Goal: Information Seeking & Learning: Find specific fact

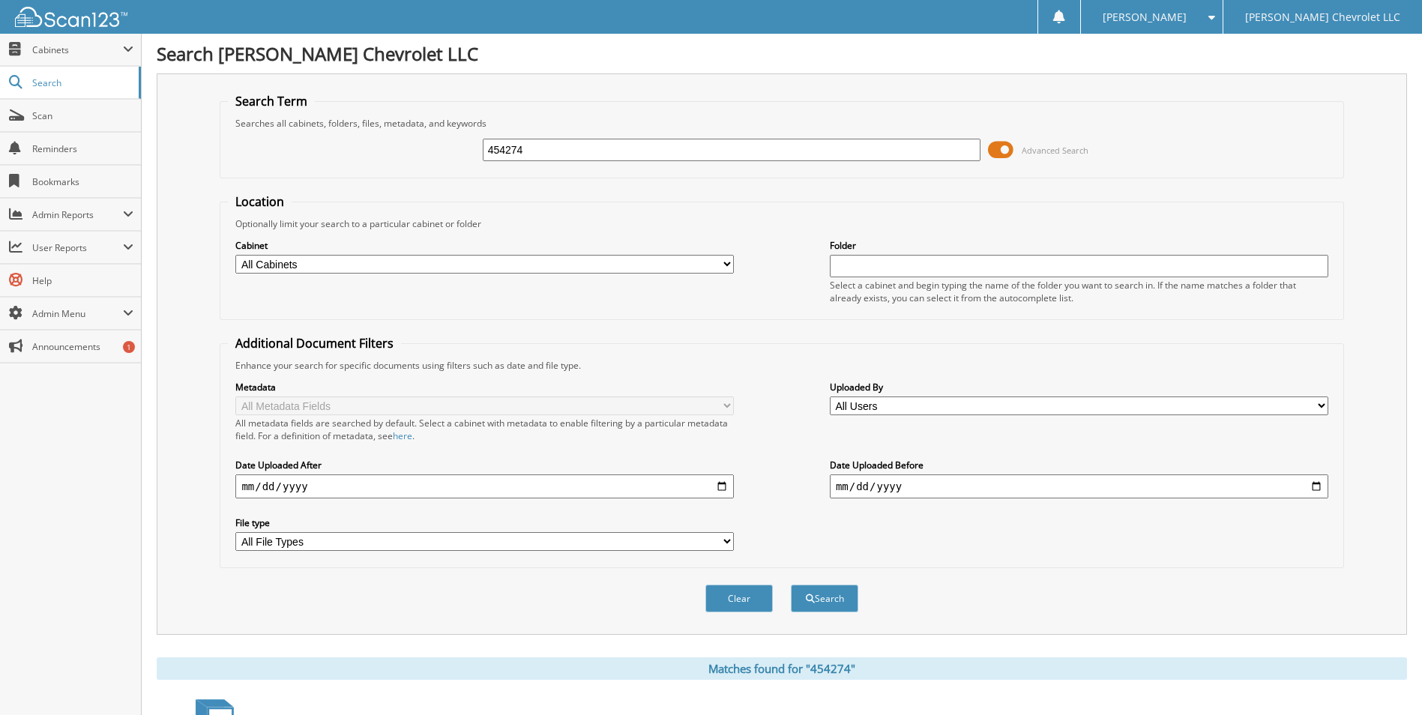
click at [517, 141] on input "454274" at bounding box center [732, 150] width 498 height 22
type input "454323"
click at [791, 585] on button "Search" at bounding box center [824, 599] width 67 height 28
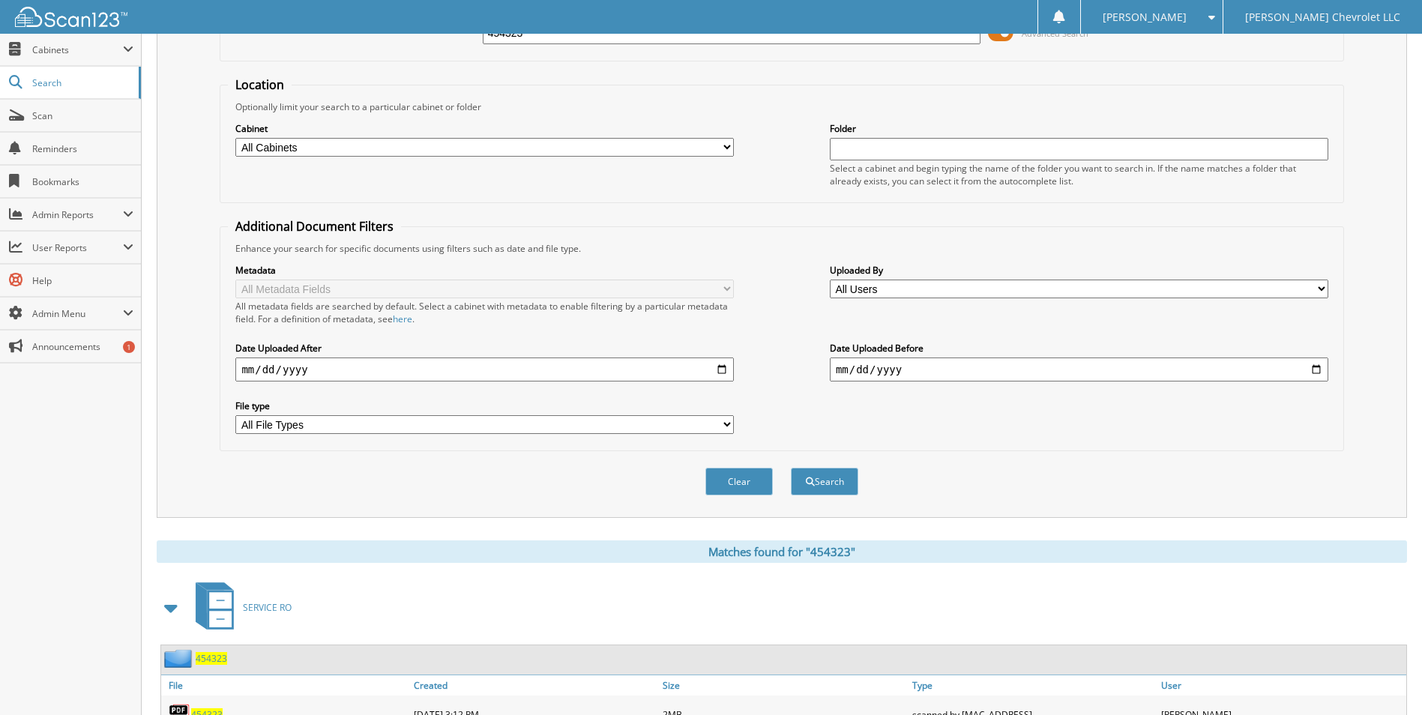
scroll to position [343, 0]
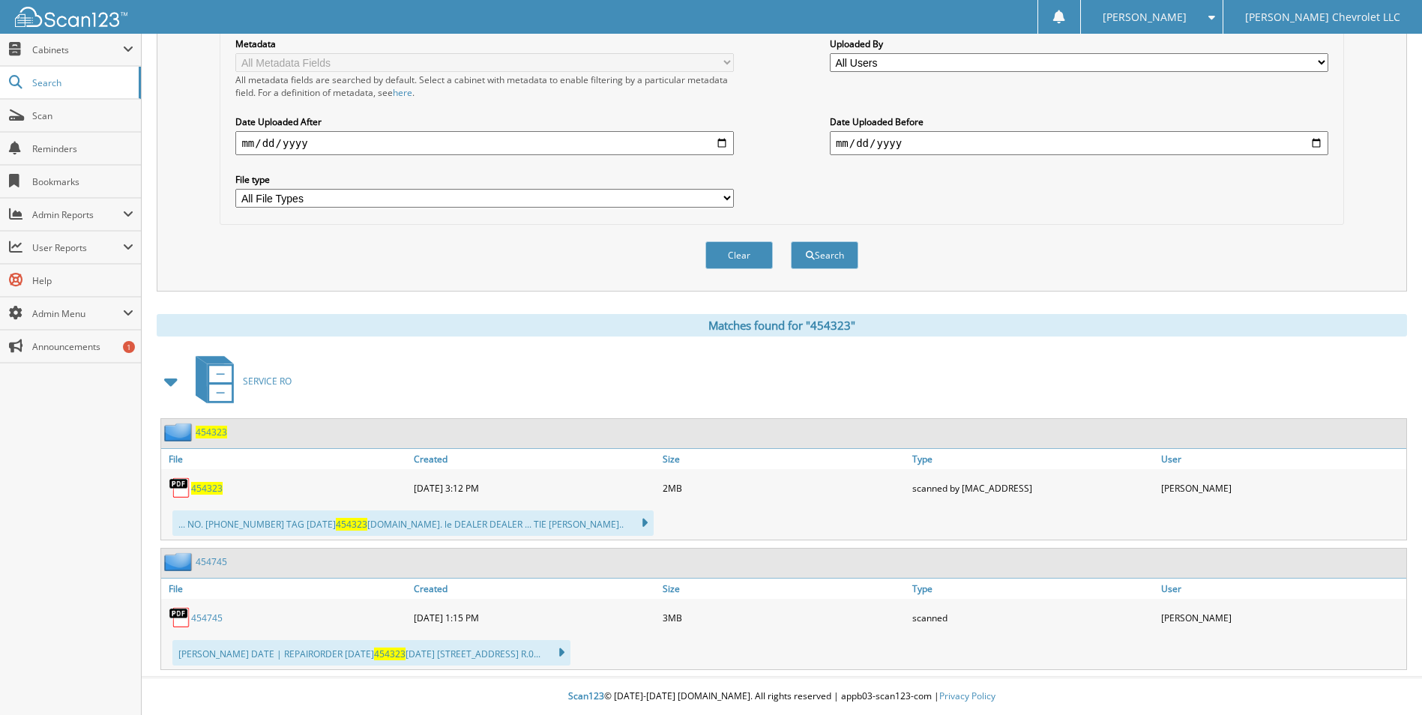
click at [214, 486] on span "454323" at bounding box center [206, 488] width 31 height 13
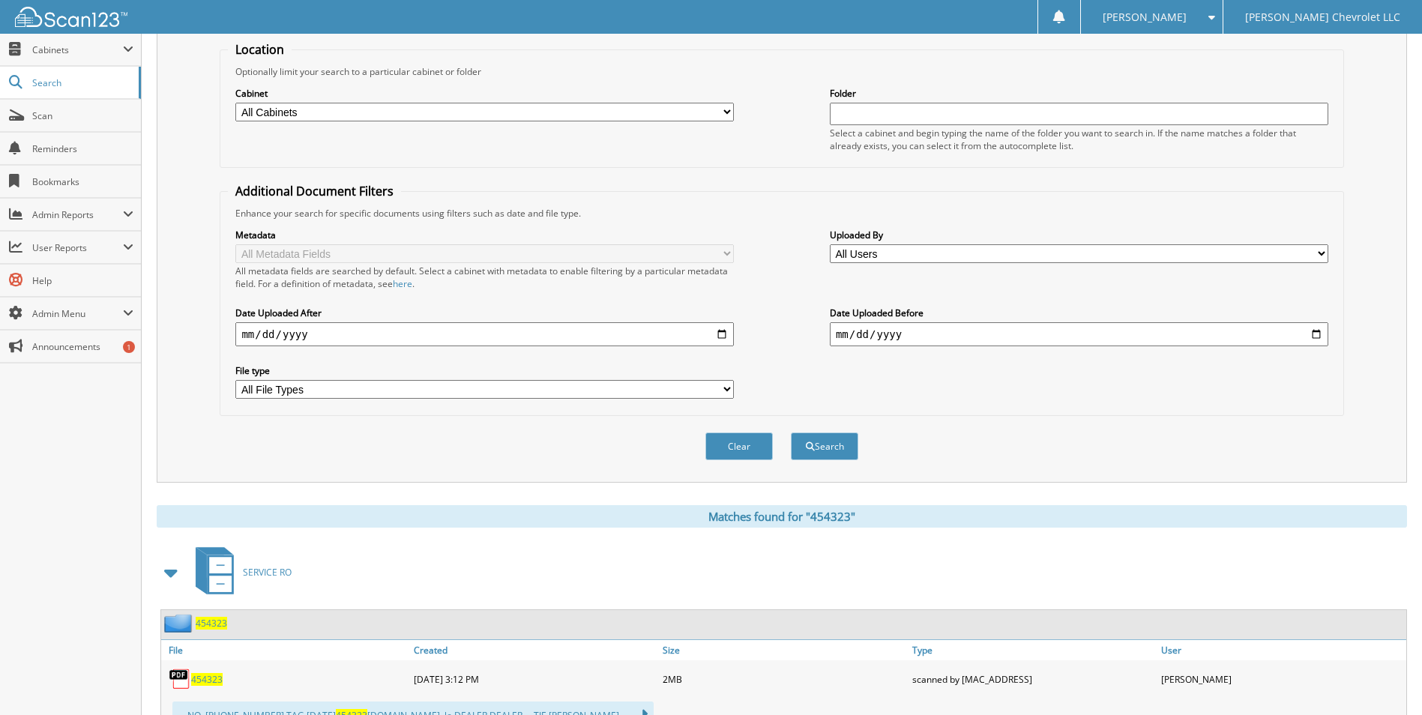
scroll to position [0, 0]
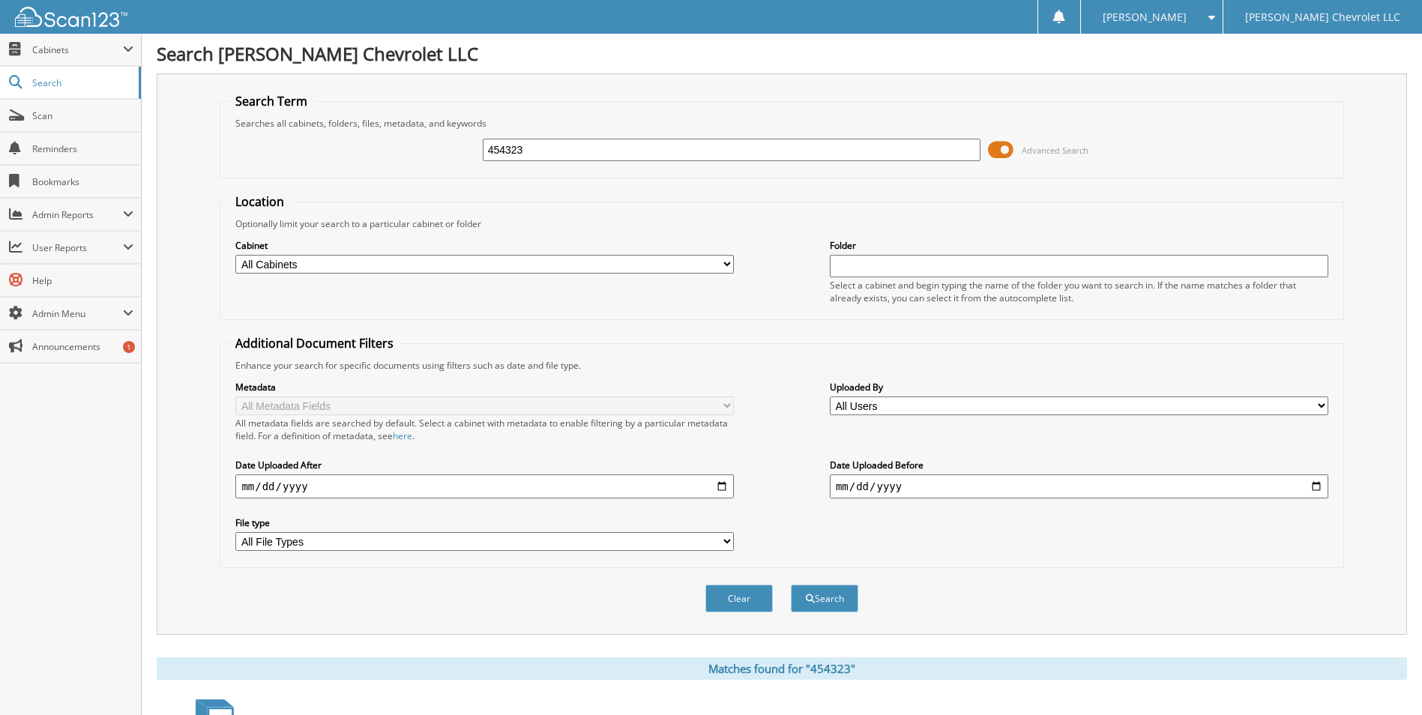
click at [527, 154] on input "454323" at bounding box center [732, 150] width 498 height 22
type input "454429"
click at [791, 585] on button "Search" at bounding box center [824, 599] width 67 height 28
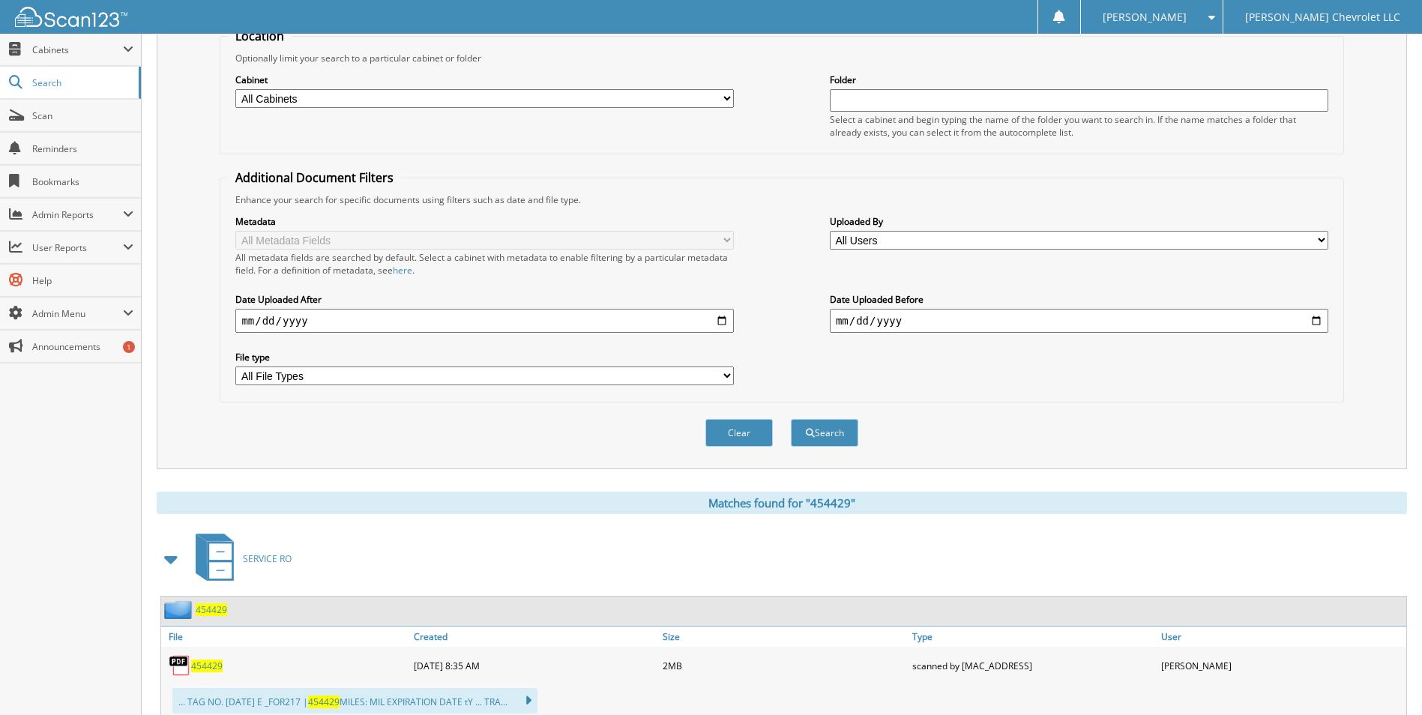
scroll to position [375, 0]
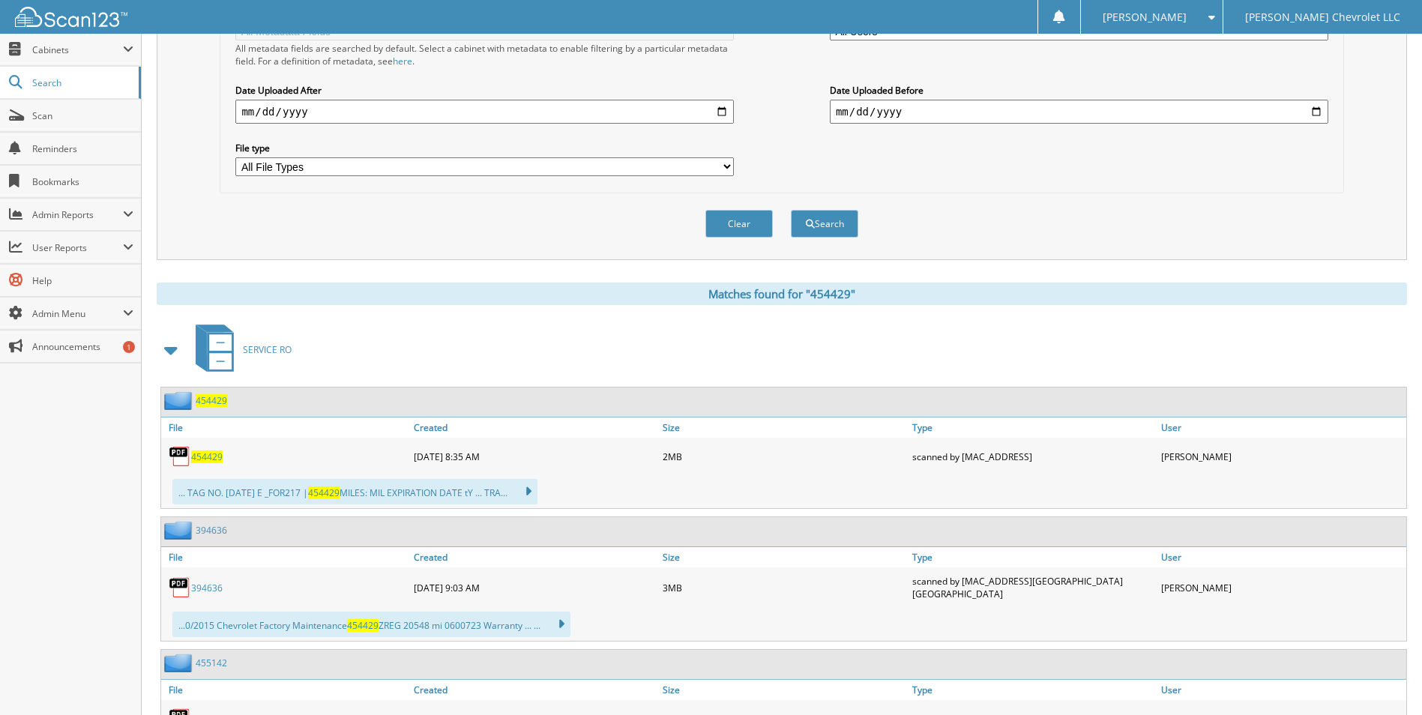
click at [194, 454] on span "454429" at bounding box center [206, 456] width 31 height 13
click at [203, 453] on span "454429" at bounding box center [206, 456] width 31 height 13
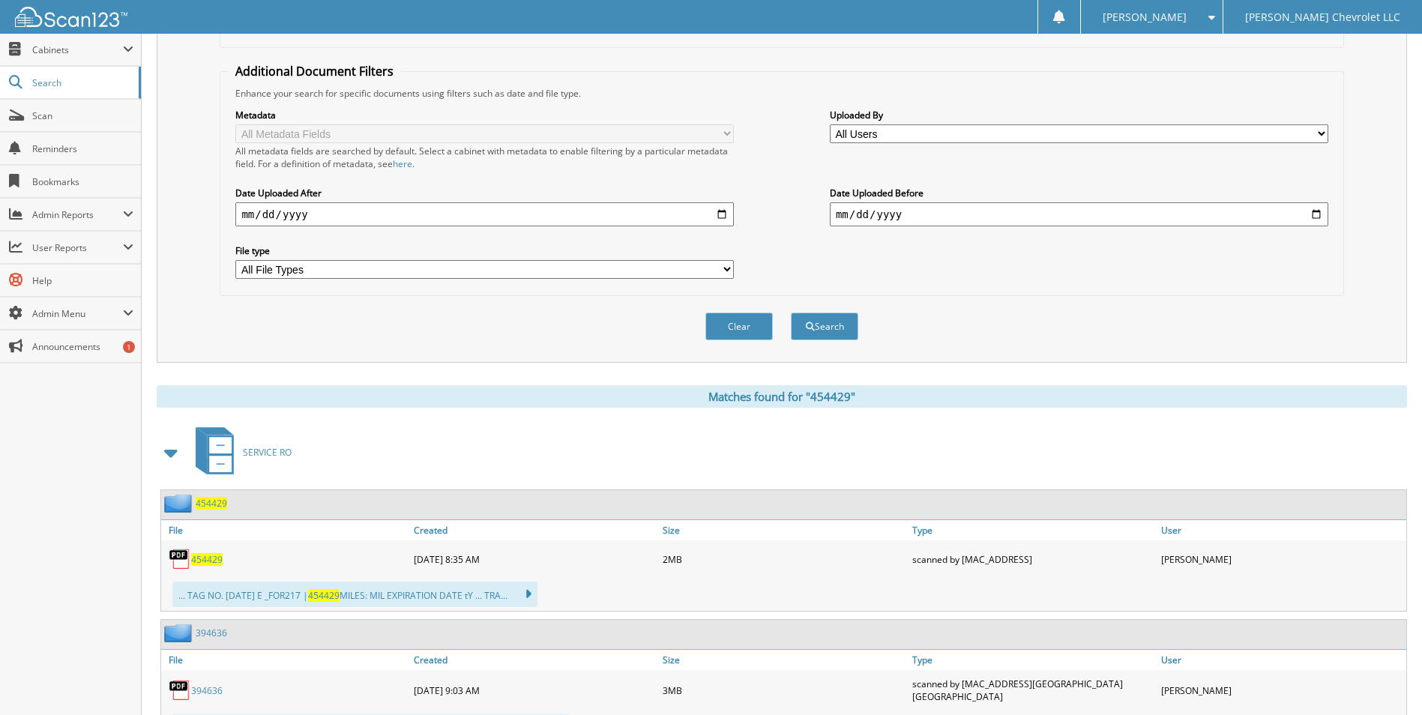
scroll to position [0, 0]
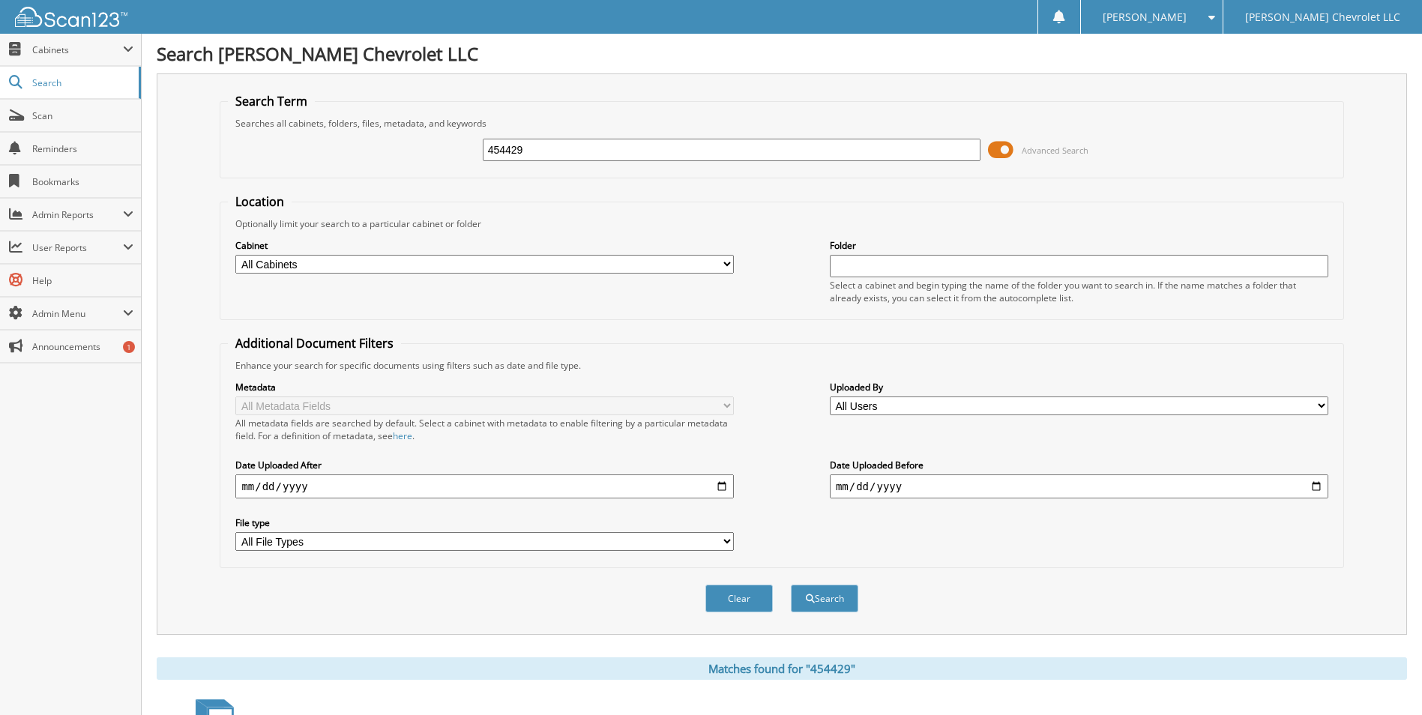
click at [539, 151] on input "454429" at bounding box center [732, 150] width 498 height 22
type input "454507"
click at [791, 585] on button "Search" at bounding box center [824, 599] width 67 height 28
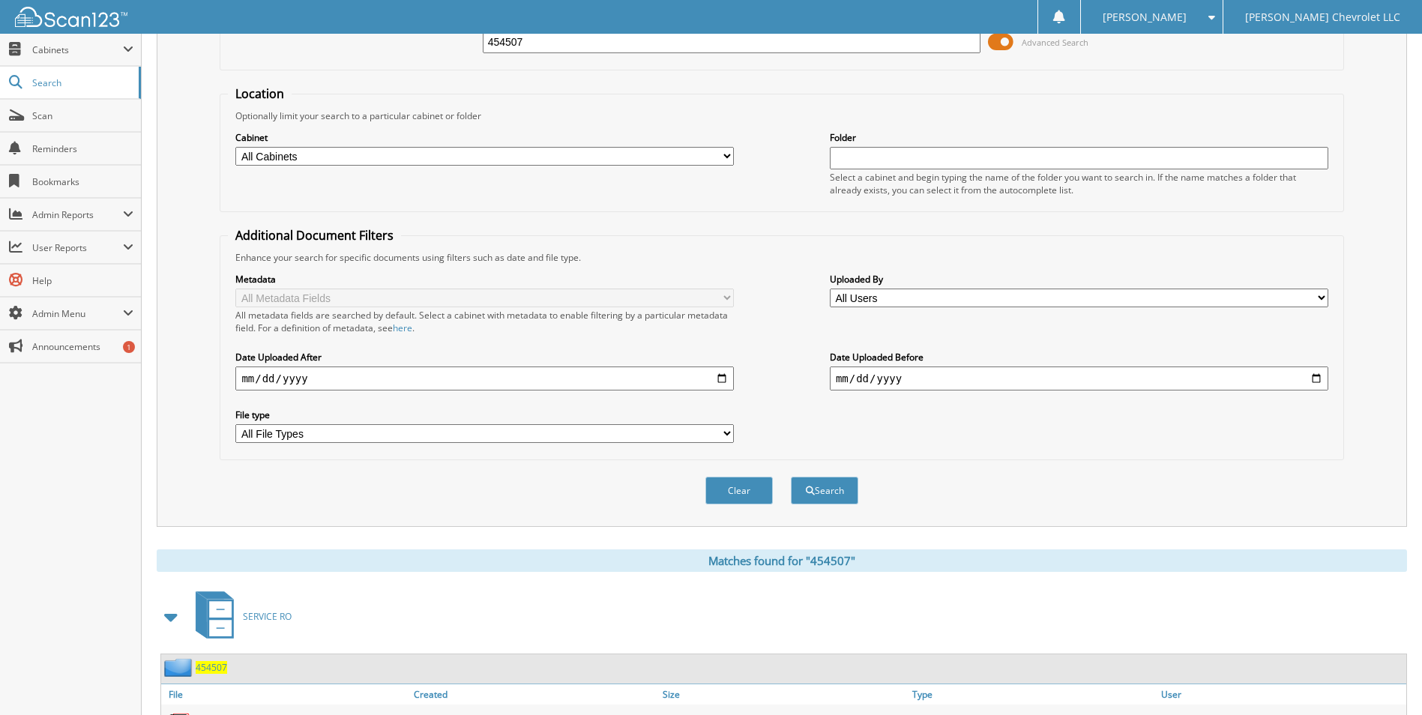
scroll to position [300, 0]
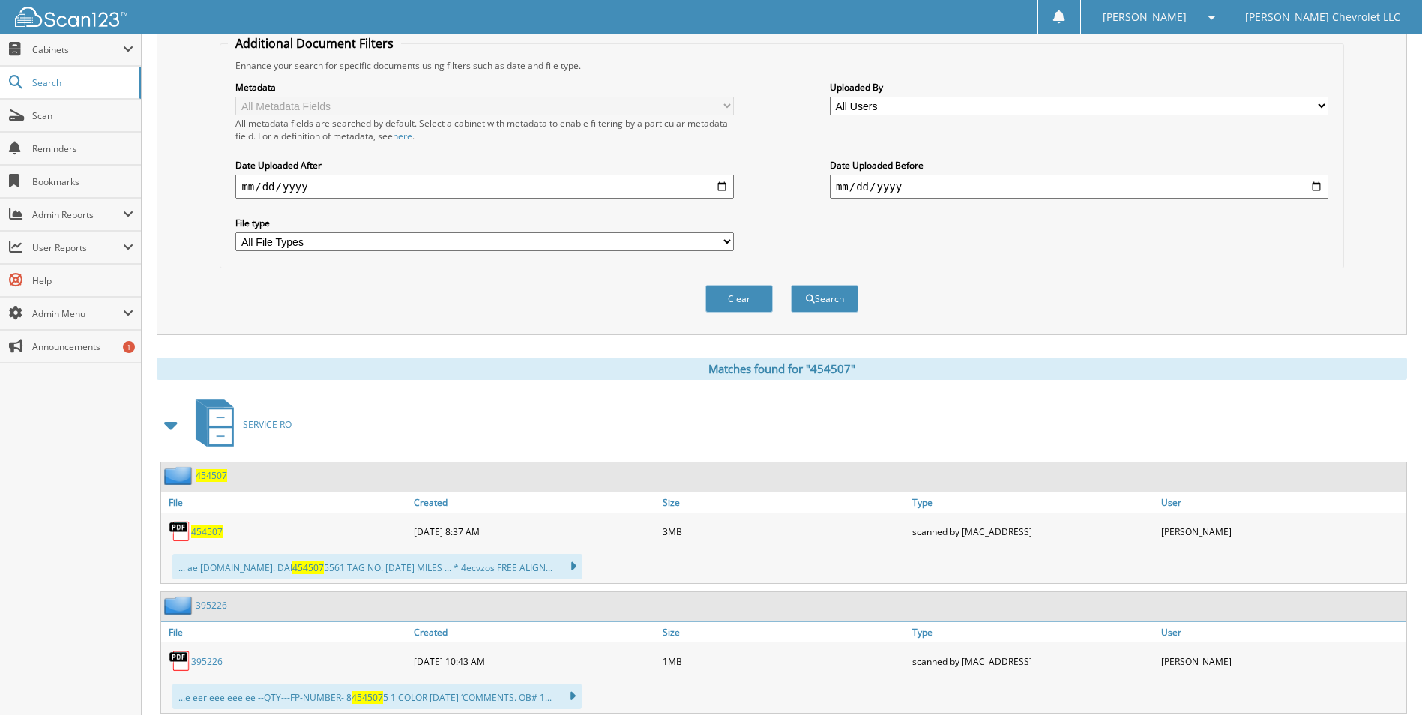
click at [210, 531] on span "454507" at bounding box center [206, 531] width 31 height 13
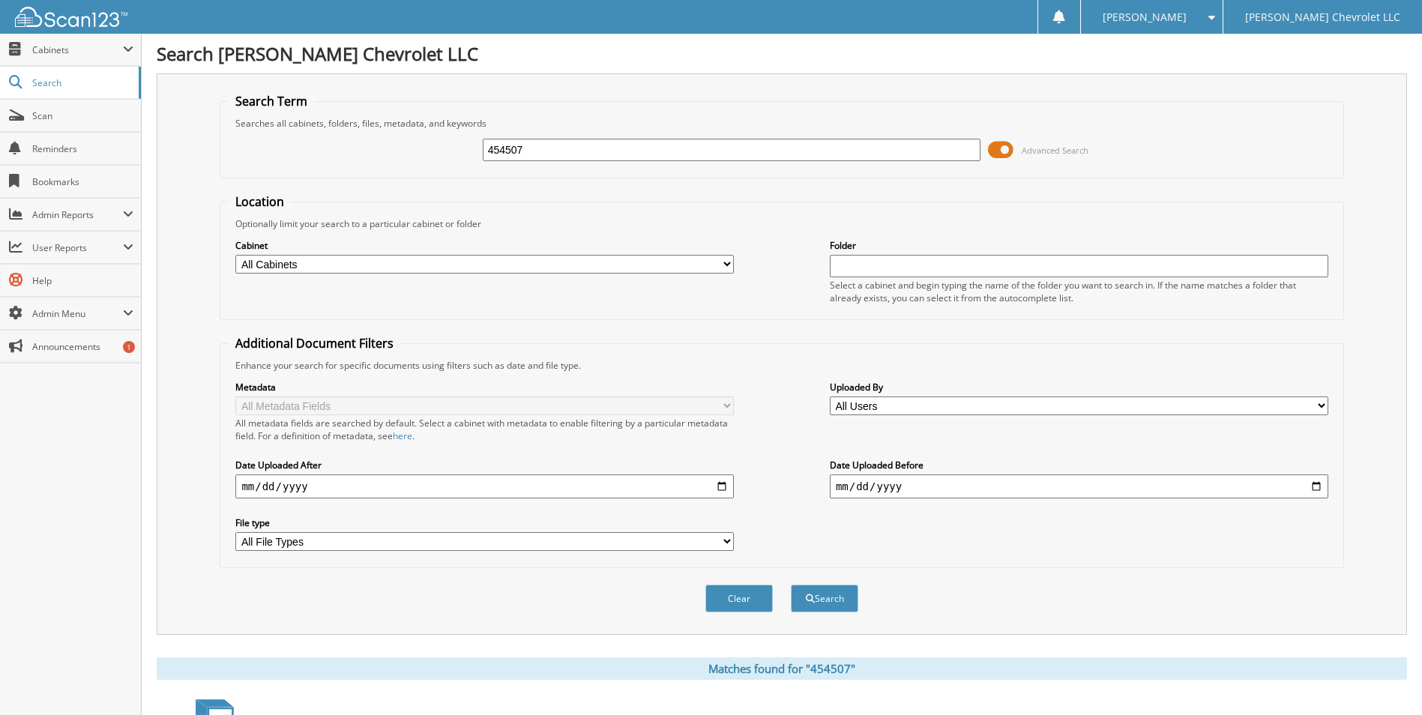
click at [548, 147] on input "454507" at bounding box center [732, 150] width 498 height 22
type input "454551"
click at [791, 585] on button "Search" at bounding box center [824, 599] width 67 height 28
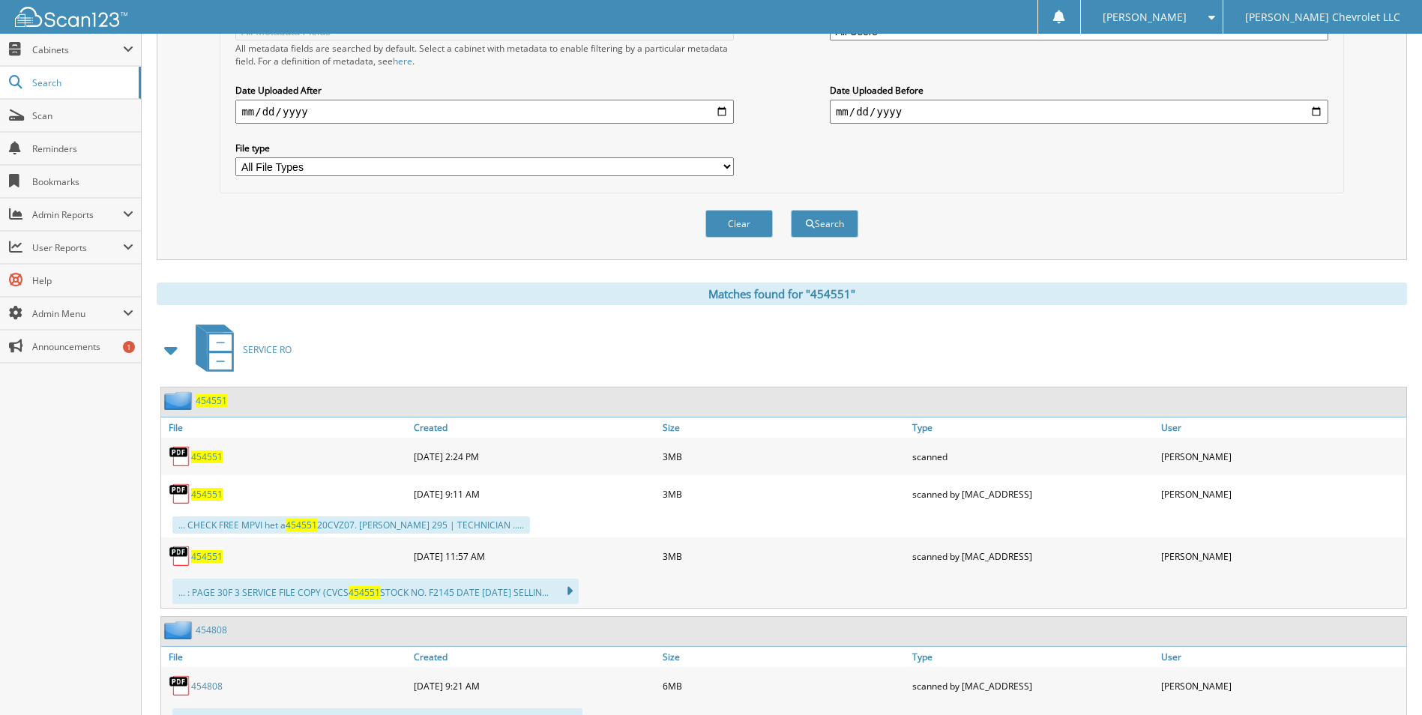
drag, startPoint x: 199, startPoint y: 557, endPoint x: 223, endPoint y: 533, distance: 34.4
click at [199, 557] on span "454551" at bounding box center [206, 556] width 31 height 13
click at [205, 497] on span "454551" at bounding box center [206, 494] width 31 height 13
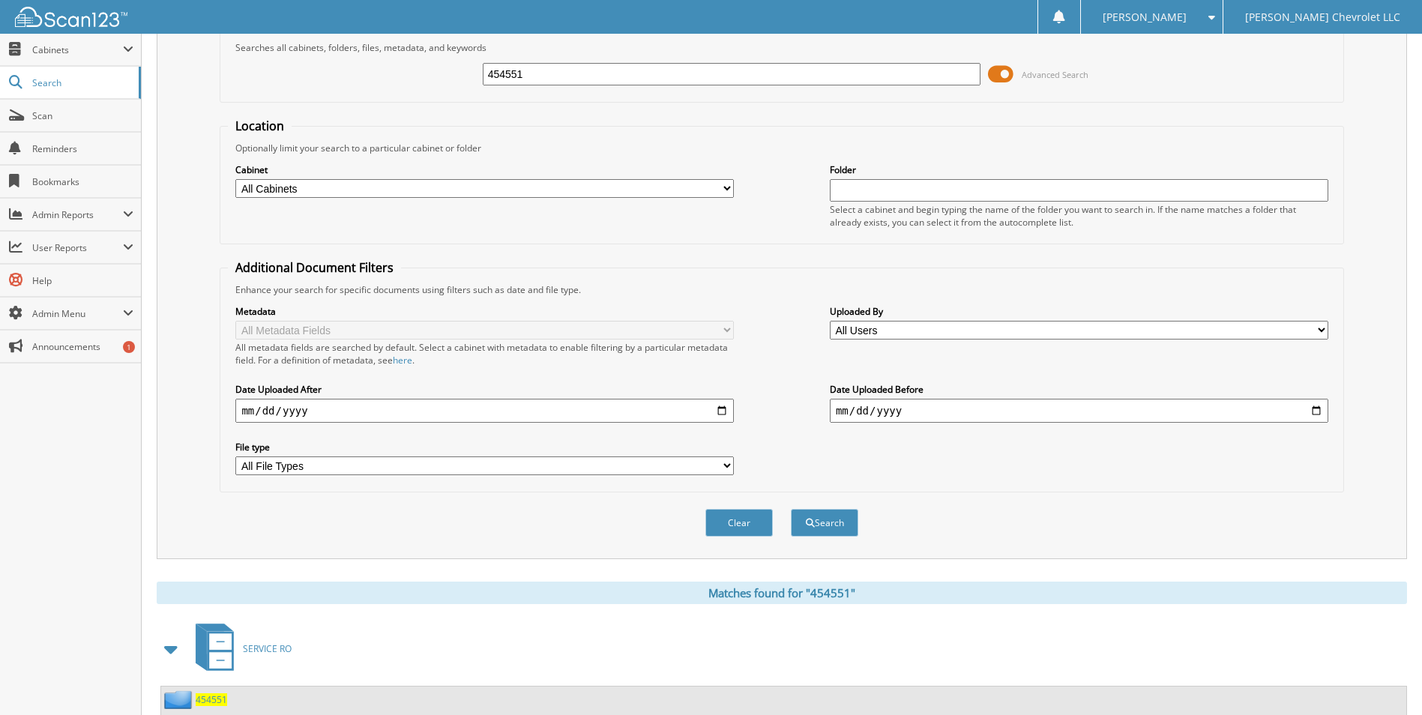
scroll to position [75, 0]
